Goal: Use online tool/utility: Utilize a website feature to perform a specific function

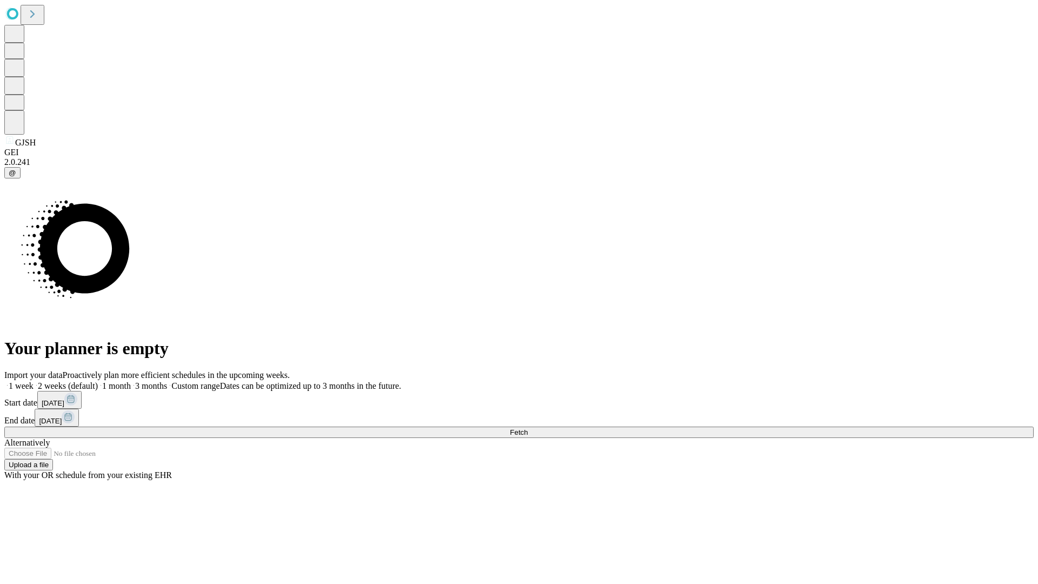
click at [528, 428] on span "Fetch" at bounding box center [519, 432] width 18 height 8
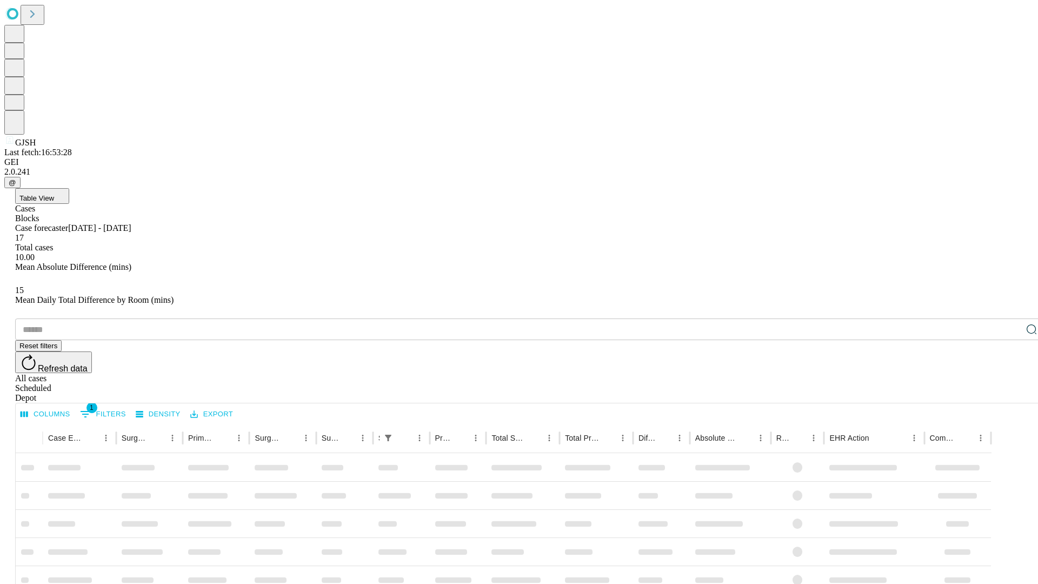
click at [54, 194] on span "Table View" at bounding box center [36, 198] width 35 height 8
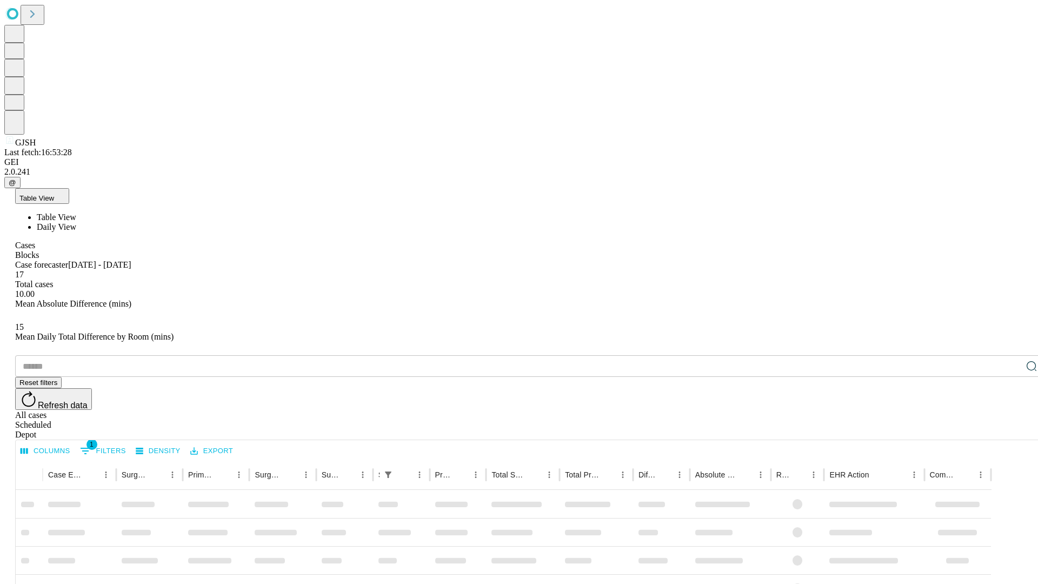
click at [76, 222] on span "Daily View" at bounding box center [56, 226] width 39 height 9
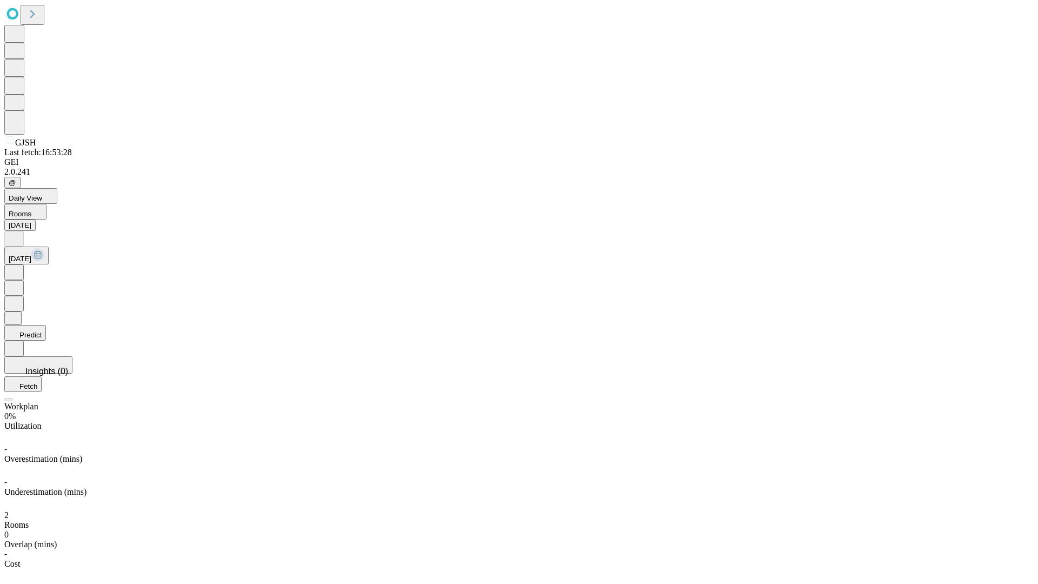
click at [46, 325] on button "Predict" at bounding box center [25, 333] width 42 height 16
